Goal: Transaction & Acquisition: Obtain resource

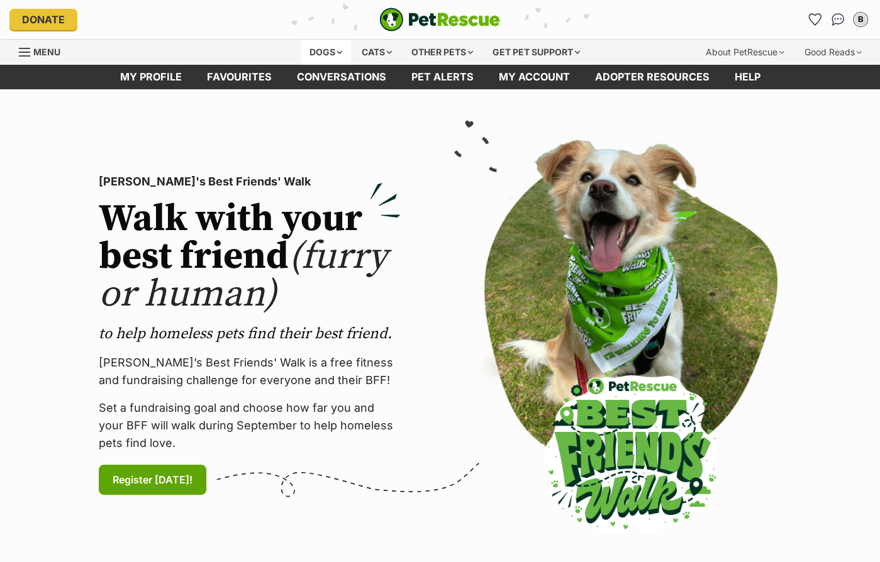
click at [318, 52] on div "Dogs" at bounding box center [326, 52] width 50 height 25
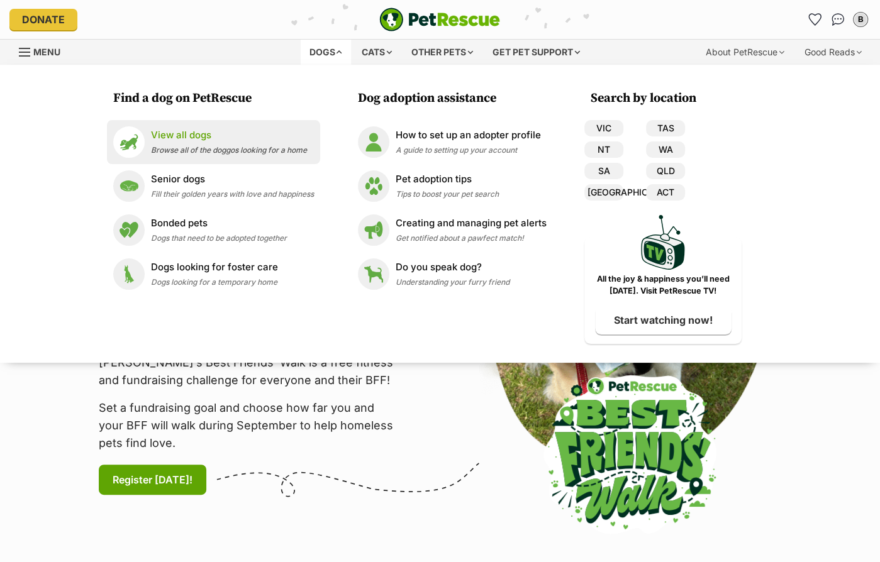
click at [250, 147] on span "Browse all of the doggos looking for a home" at bounding box center [229, 149] width 156 height 9
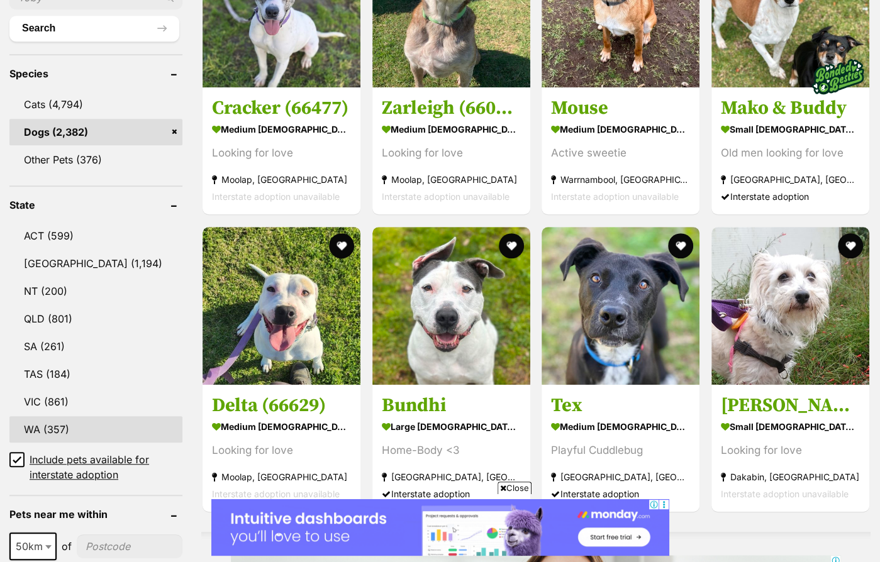
click at [47, 424] on link "WA (357)" at bounding box center [95, 429] width 173 height 26
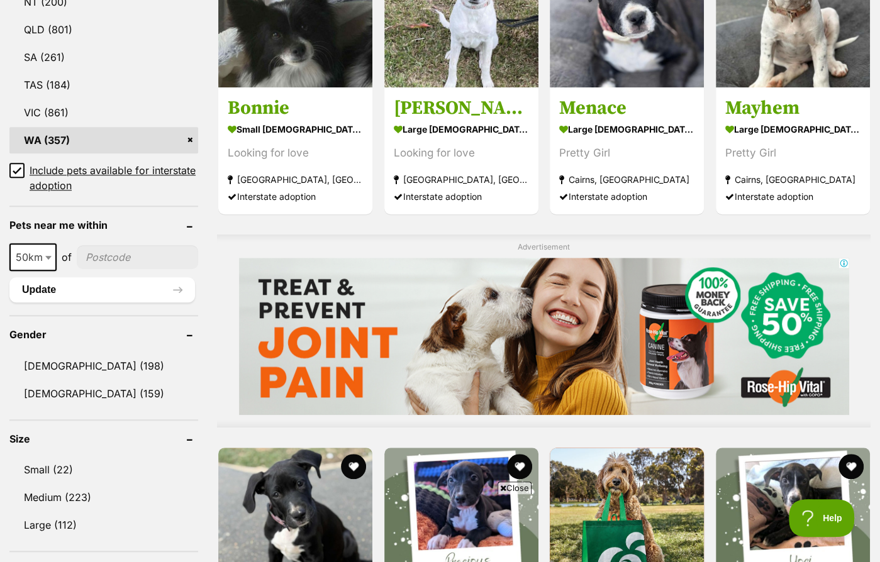
scroll to position [793, 0]
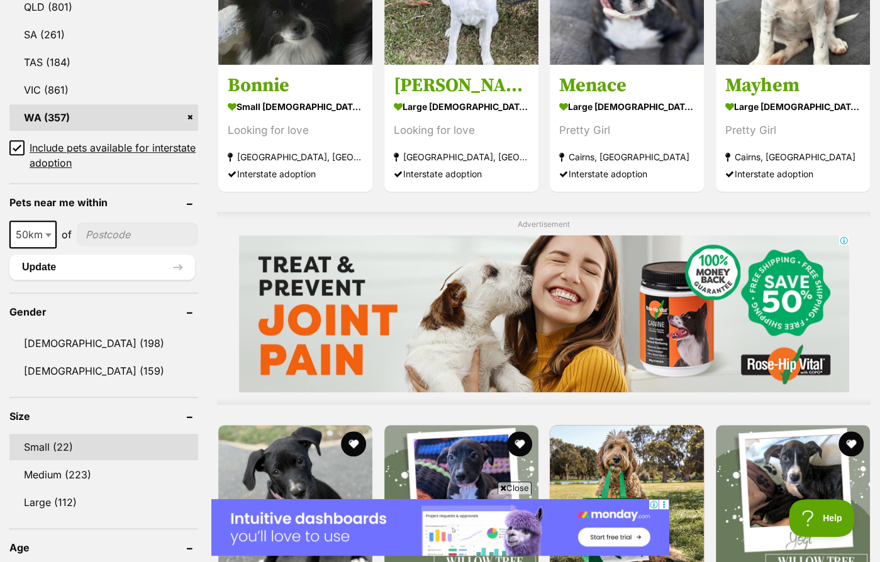
click at [47, 449] on link "Small (22)" at bounding box center [103, 447] width 189 height 26
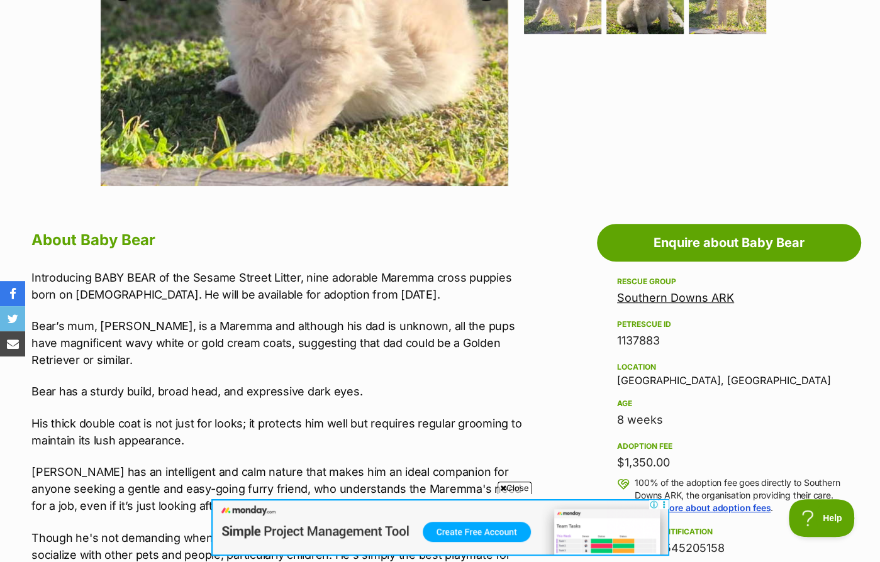
scroll to position [489, 0]
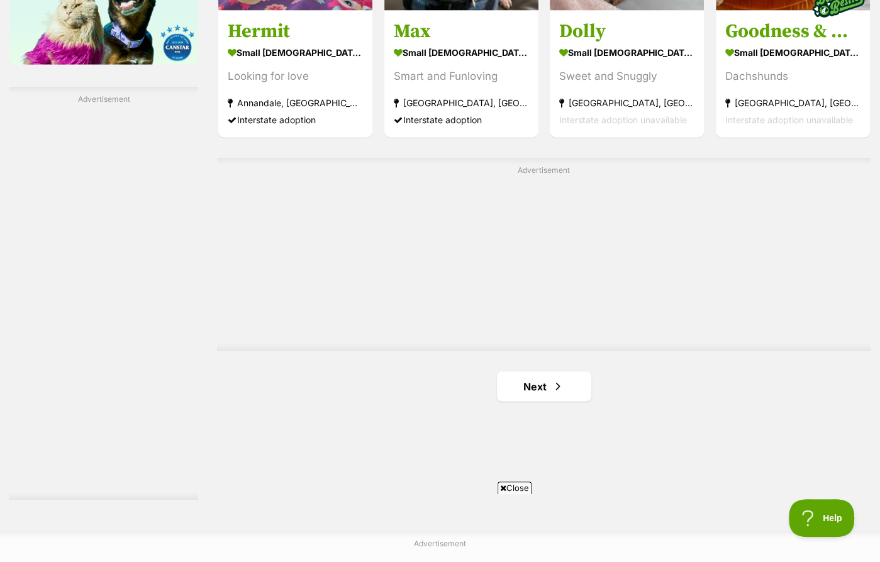
scroll to position [2099, 0]
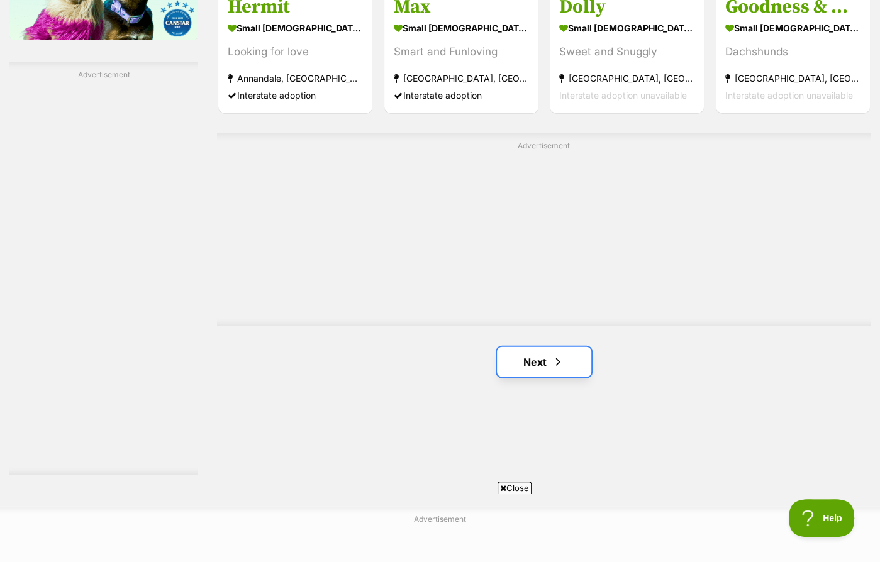
click at [518, 365] on link "Next" at bounding box center [544, 362] width 94 height 30
